Goal: Transaction & Acquisition: Purchase product/service

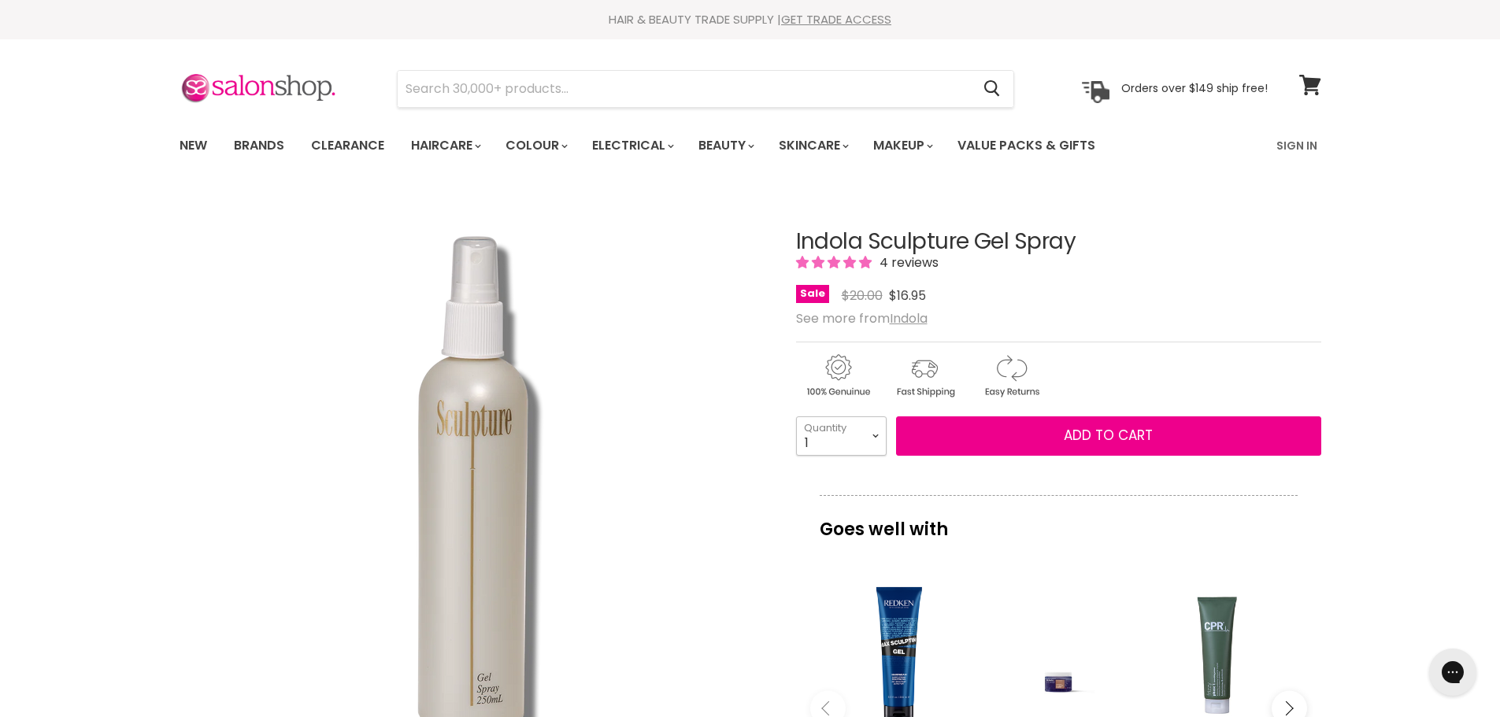
click at [875, 433] on select "1 2 3 4 5 6 7 8 9 10+" at bounding box center [841, 436] width 91 height 39
select select "2"
click at [796, 417] on select "1 2 3 4 5 6 7 8 9 10+" at bounding box center [841, 436] width 91 height 39
type input "2"
click at [1113, 437] on span "Add to cart" at bounding box center [1108, 435] width 89 height 19
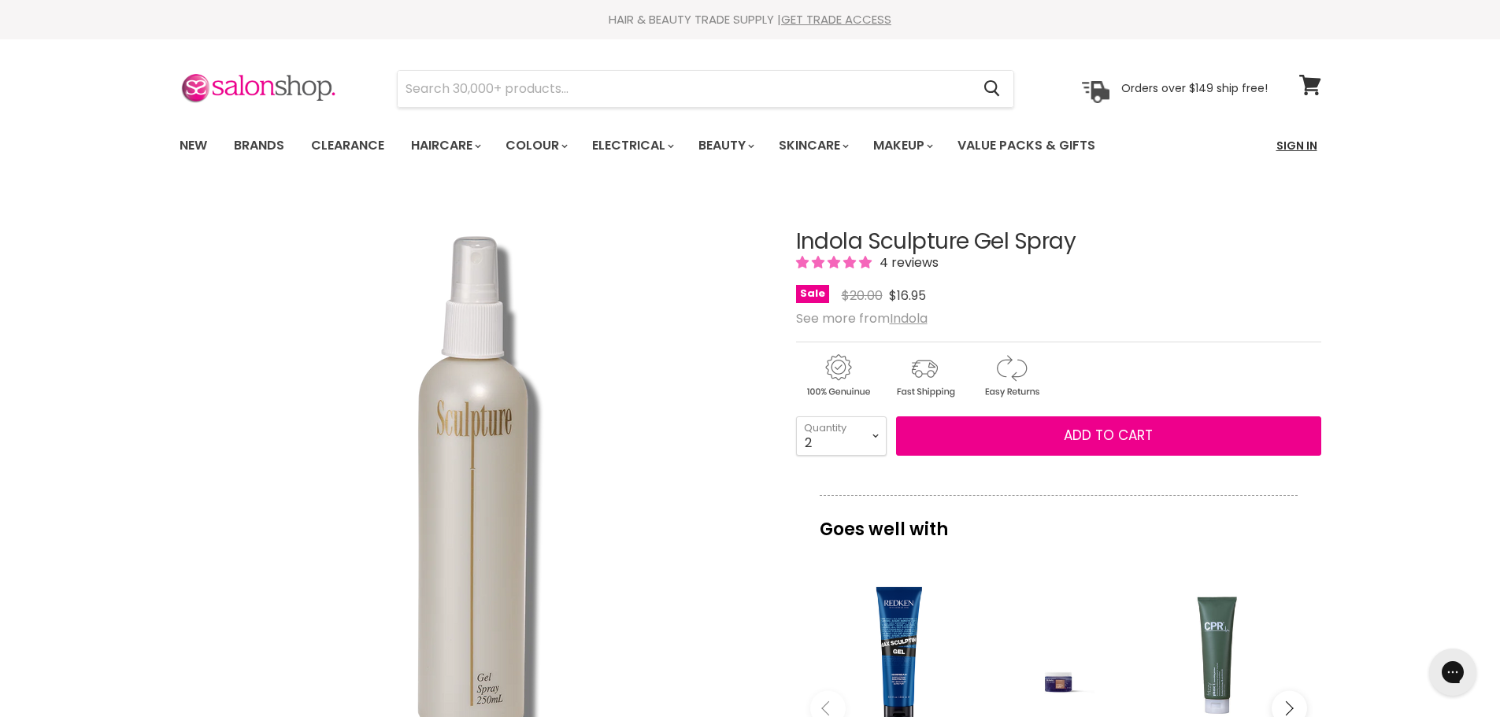
click at [1296, 144] on link "Sign In" at bounding box center [1297, 145] width 60 height 33
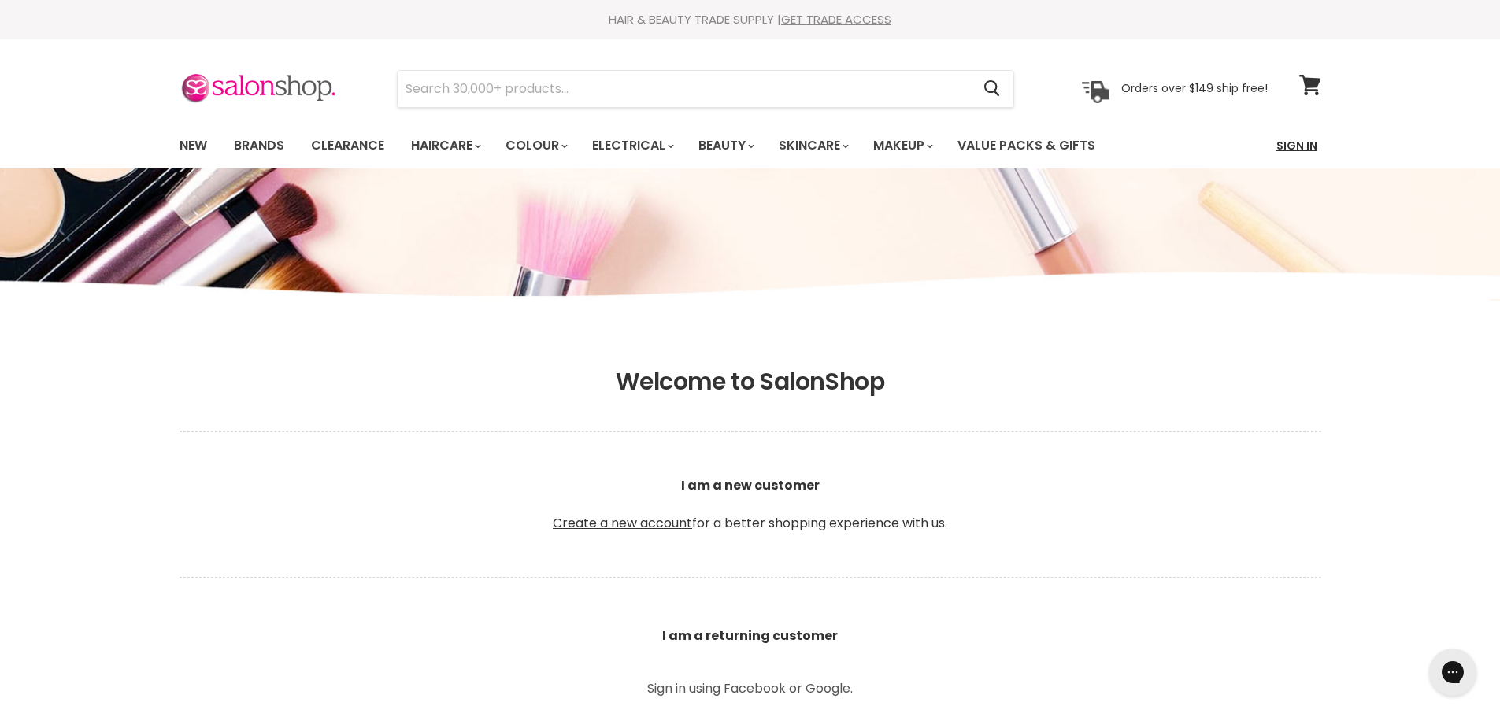
click at [1285, 146] on link "Sign In" at bounding box center [1297, 145] width 60 height 33
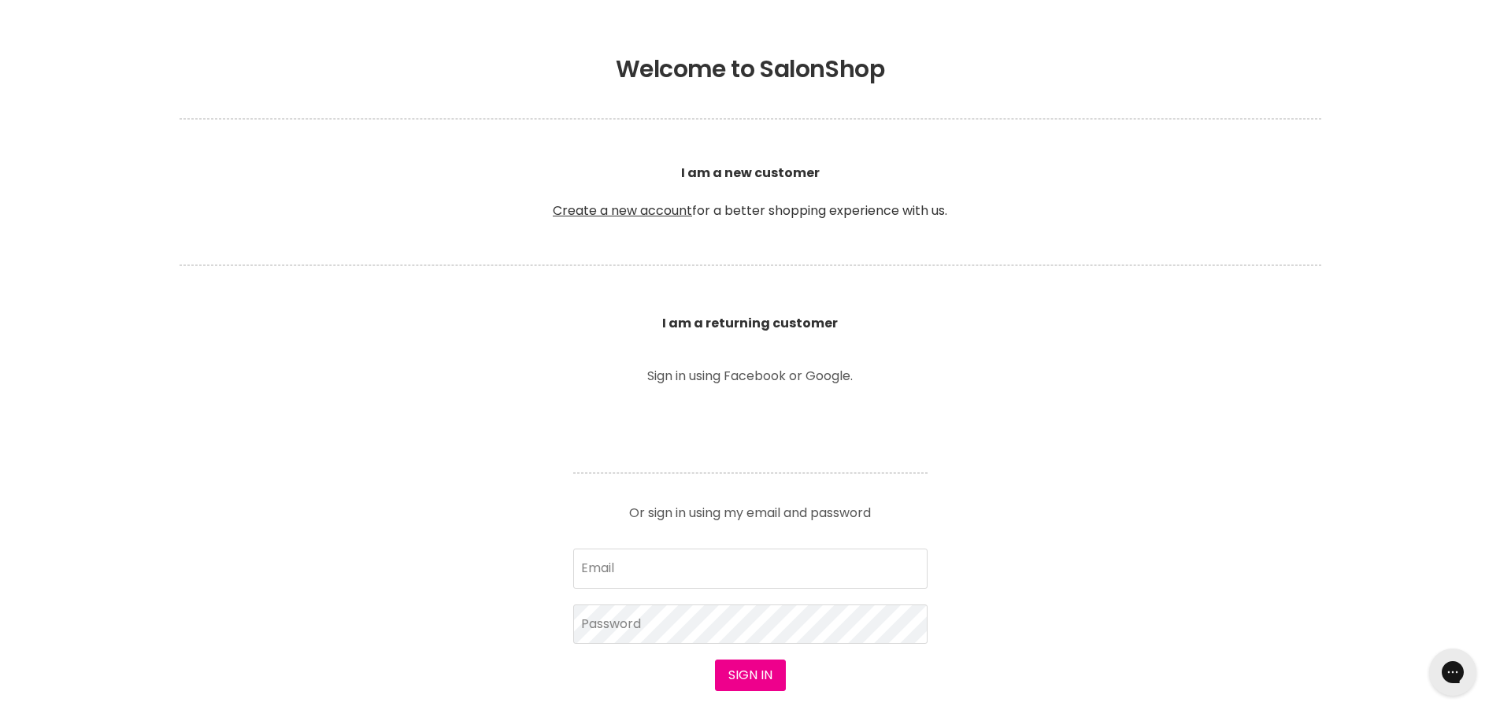
scroll to position [315, 0]
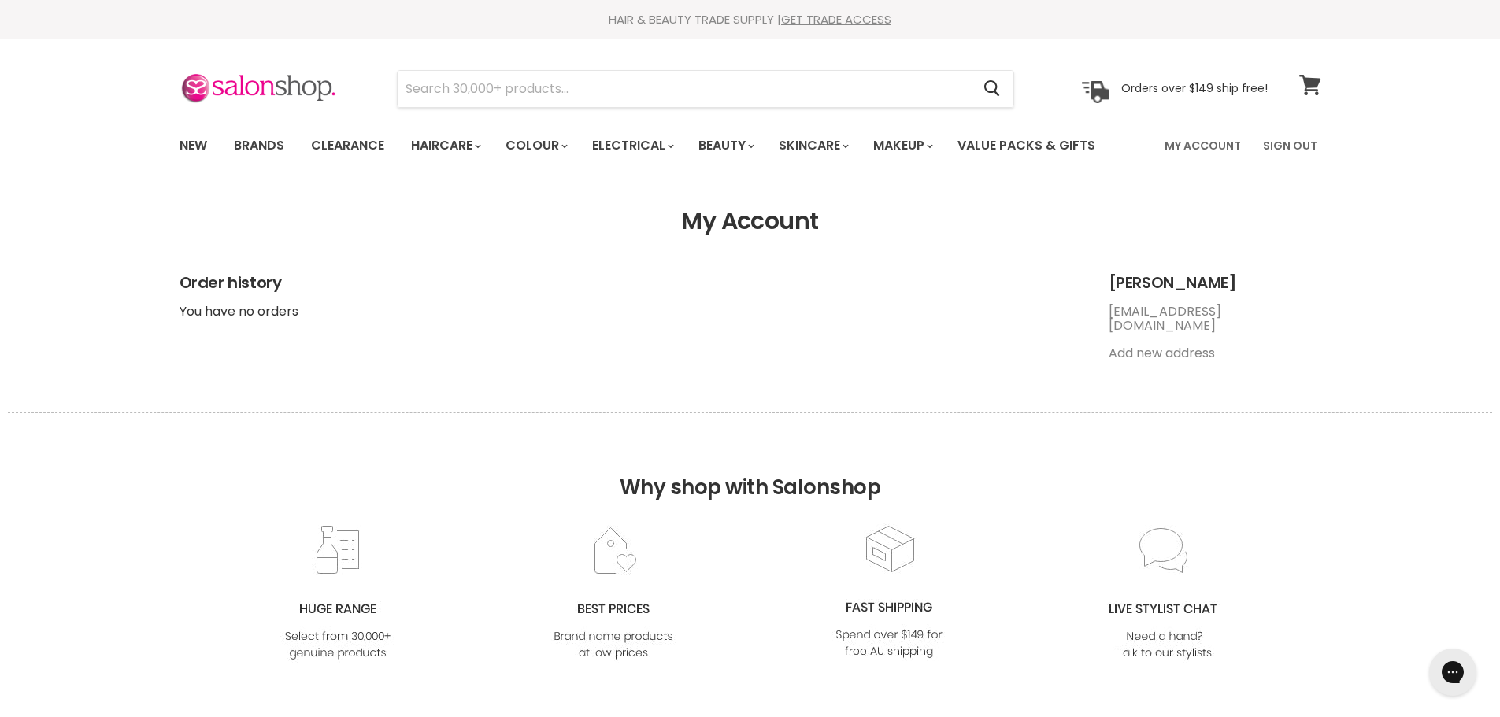
click at [1315, 81] on span at bounding box center [1320, 75] width 17 height 17
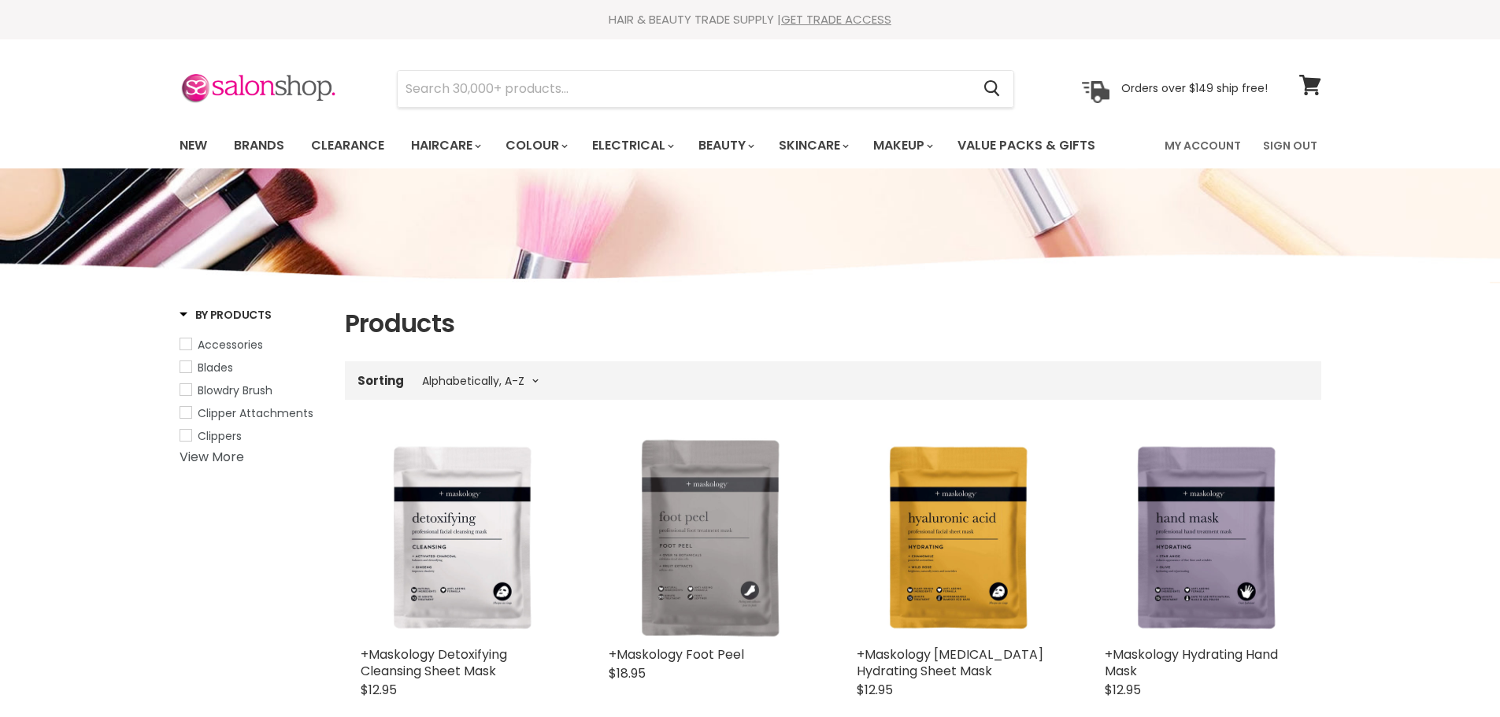
select select "title-ascending"
click at [504, 91] on input "Search" at bounding box center [685, 89] width 574 height 36
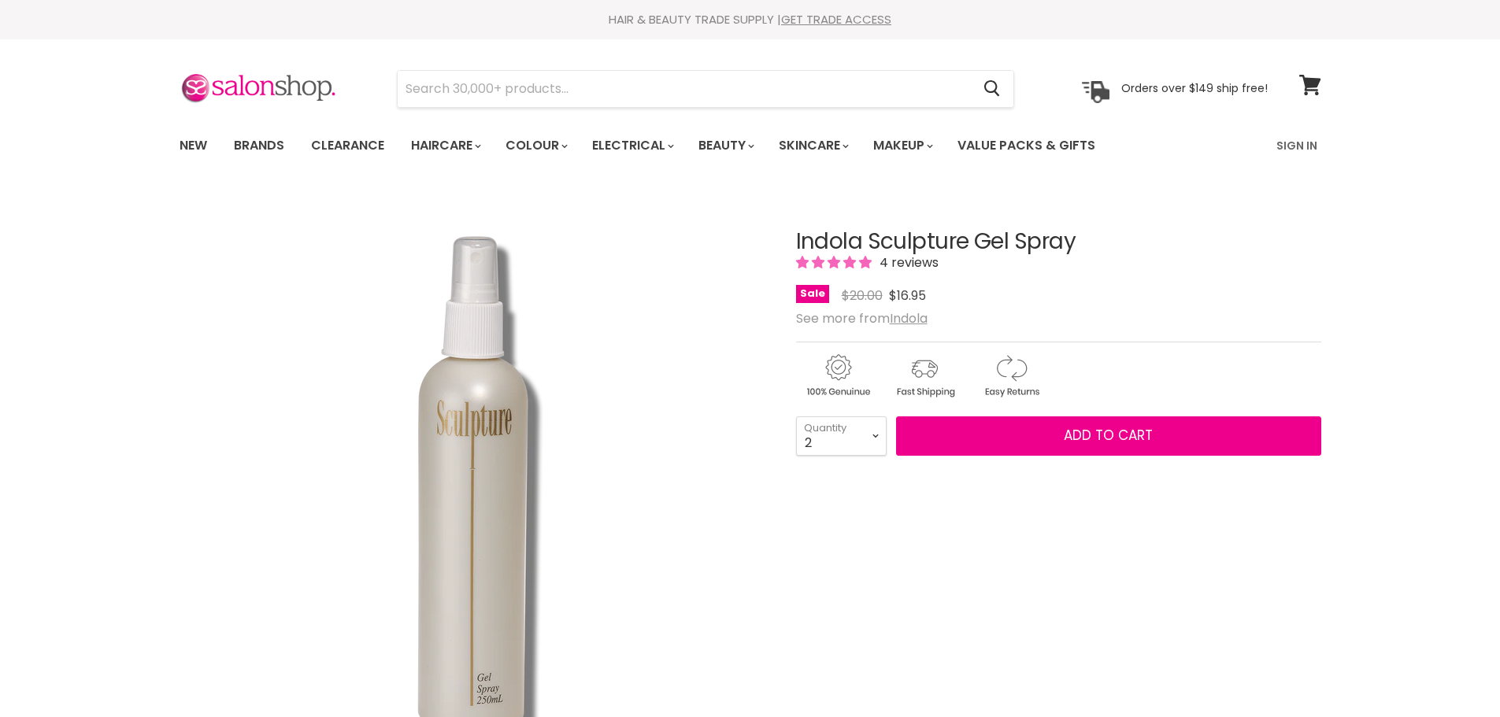
select select "2"
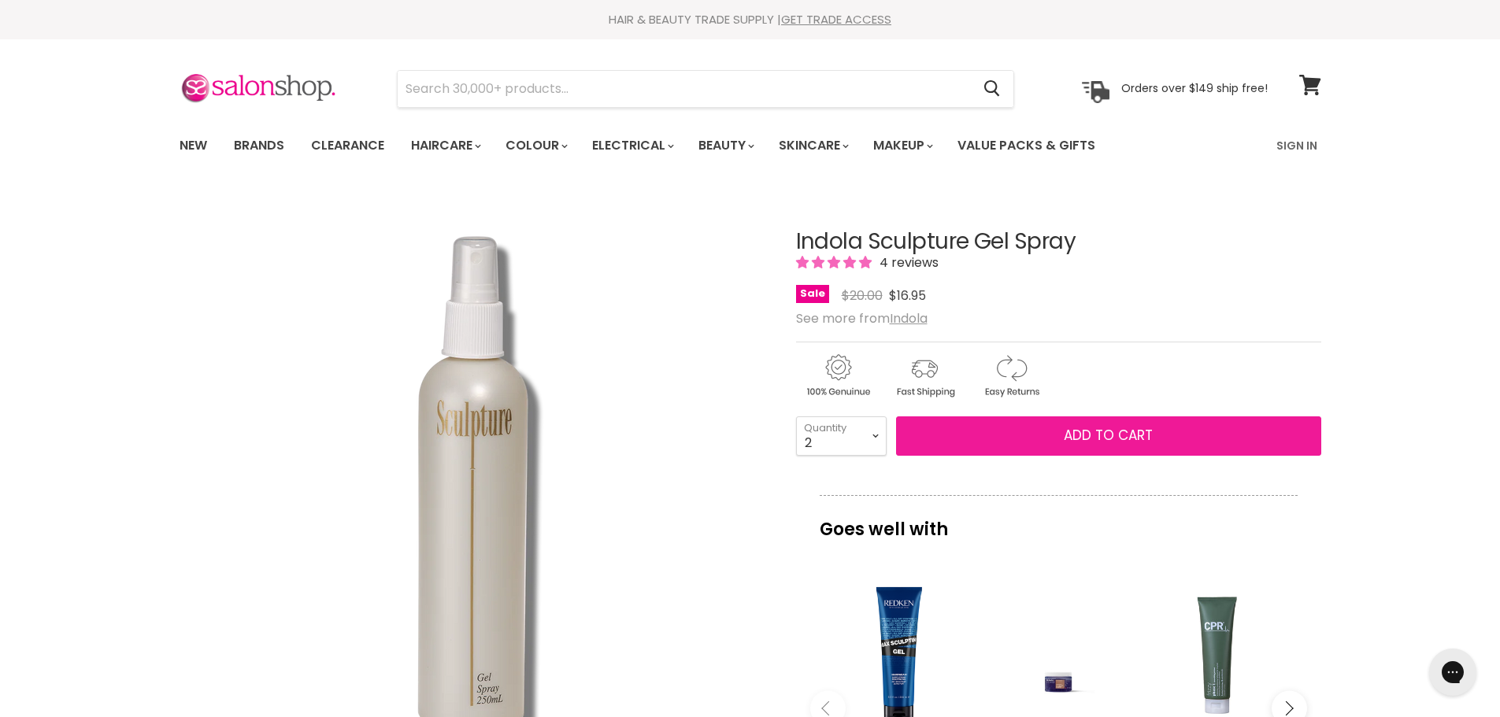
click at [1102, 431] on span "Add to cart" at bounding box center [1108, 435] width 89 height 19
